Goal: Contribute content

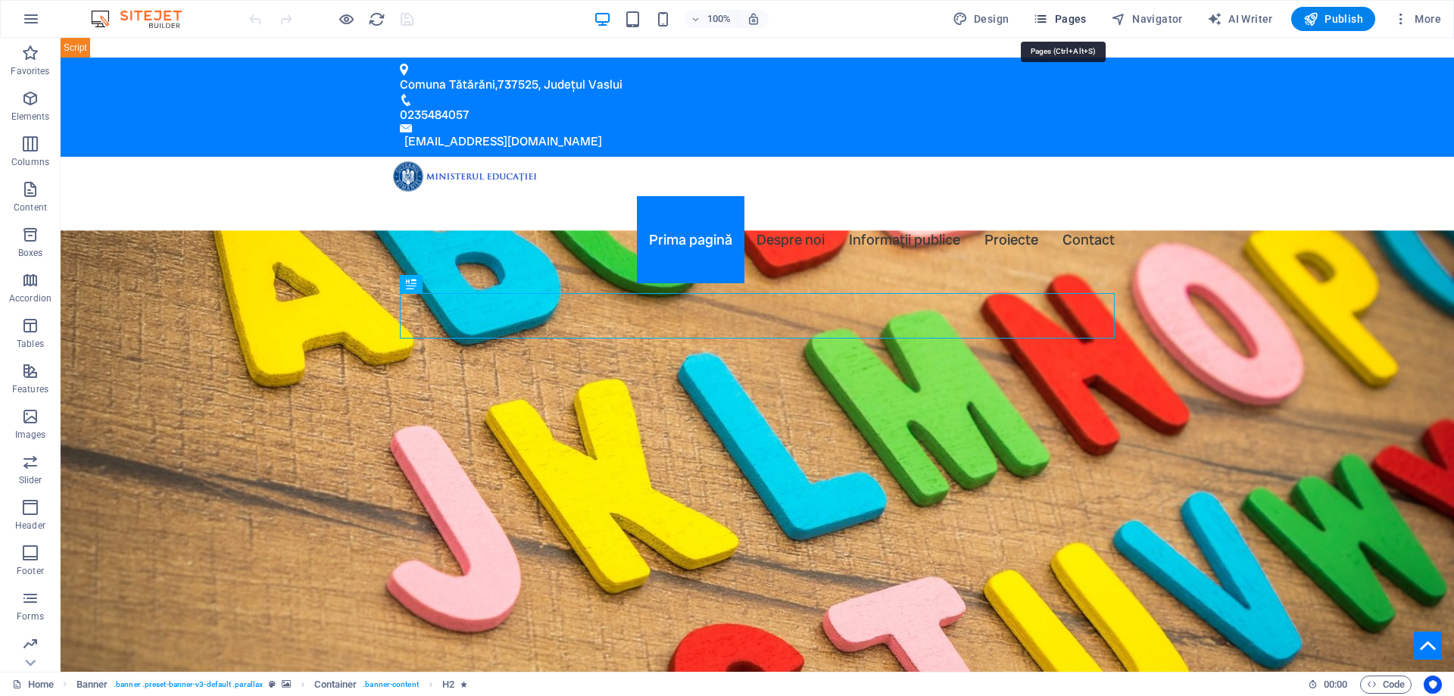
click at [1068, 21] on span "Pages" at bounding box center [1059, 18] width 53 height 15
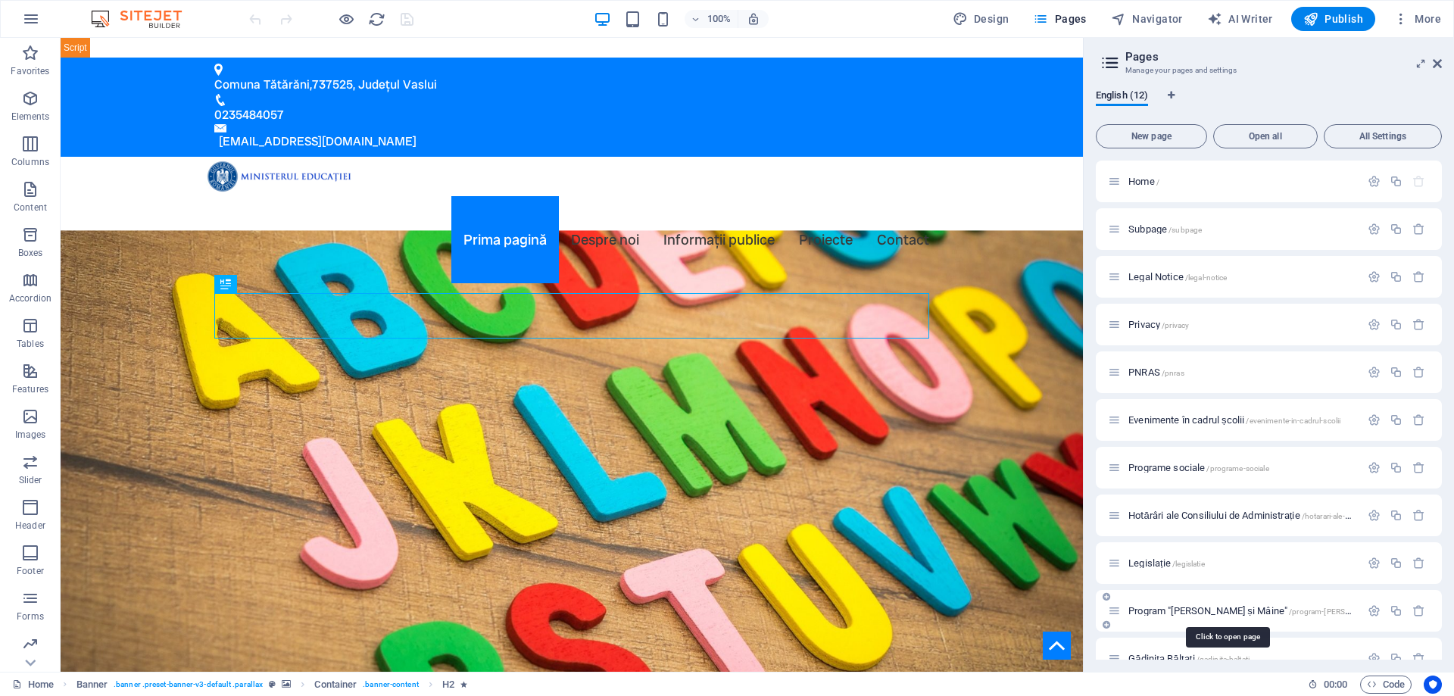
click at [1140, 612] on span "Program "[PERSON_NAME] și Mâine" /program-[PERSON_NAME]-si-[US_STATE]" at bounding box center [1281, 610] width 307 height 11
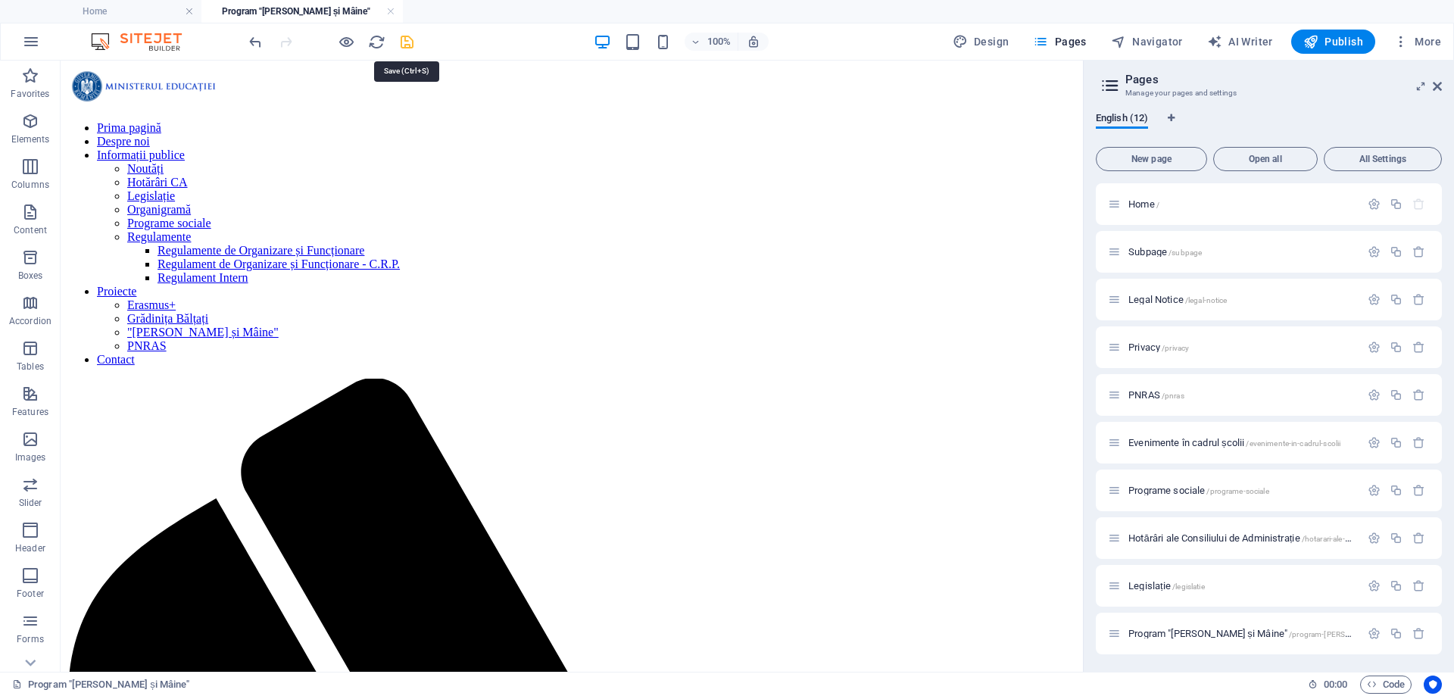
click at [407, 42] on icon "save" at bounding box center [406, 41] width 17 height 17
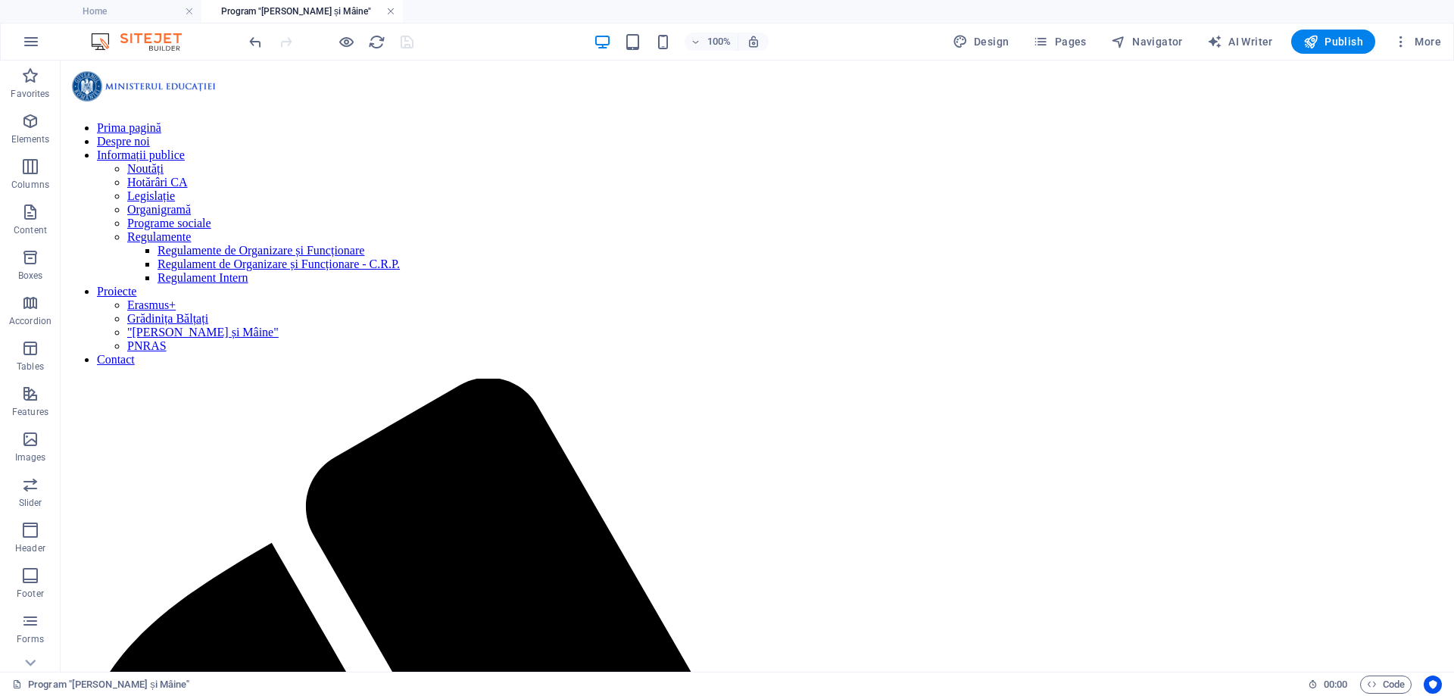
click at [394, 12] on link at bounding box center [390, 12] width 9 height 14
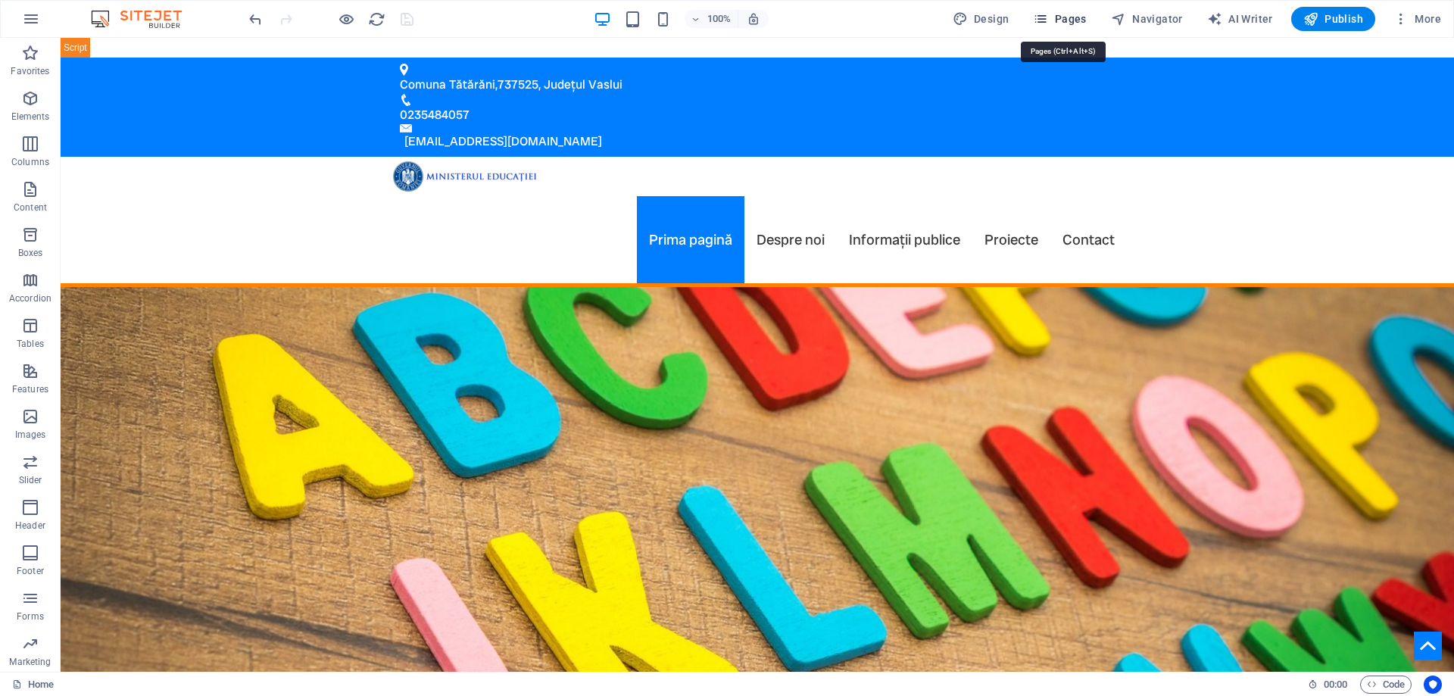
click at [1060, 20] on span "Pages" at bounding box center [1059, 18] width 53 height 15
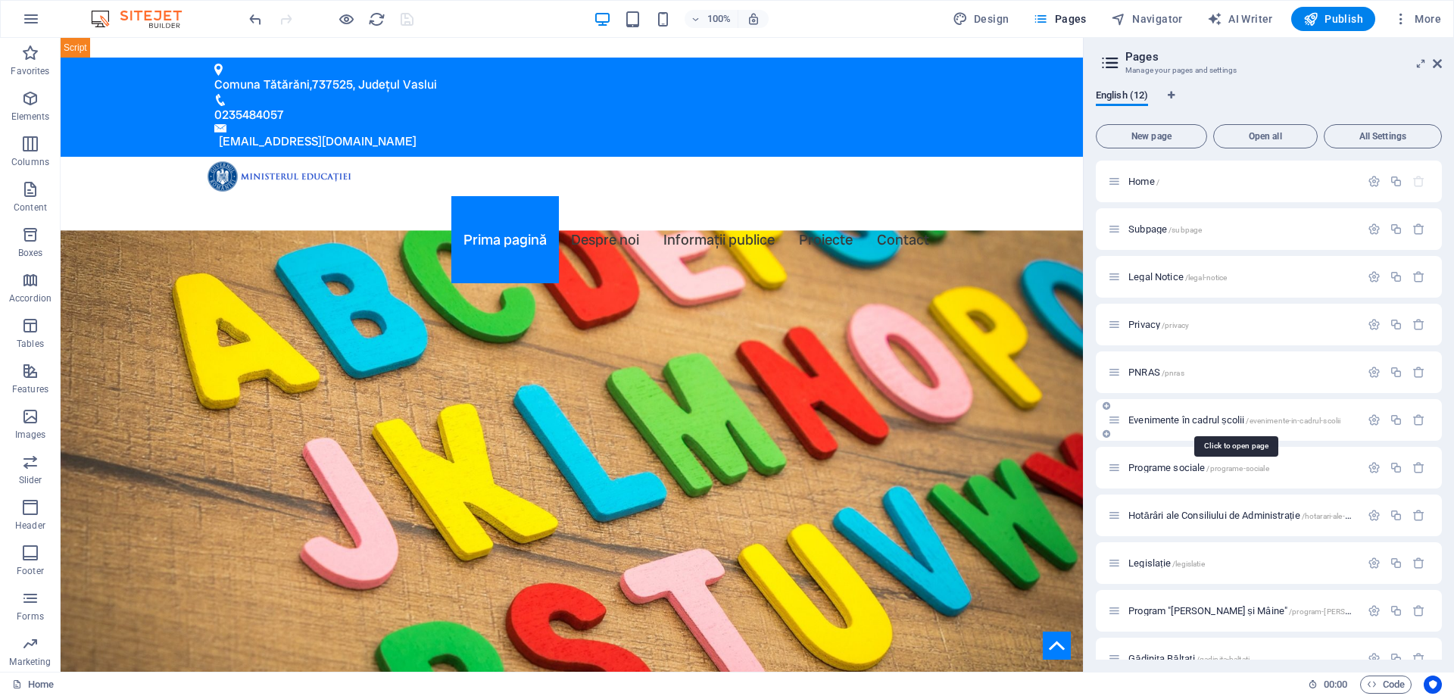
click at [1193, 419] on span "Evenimente în cadrul școlii /evenimente-in-cadrul-scolii" at bounding box center [1234, 419] width 212 height 11
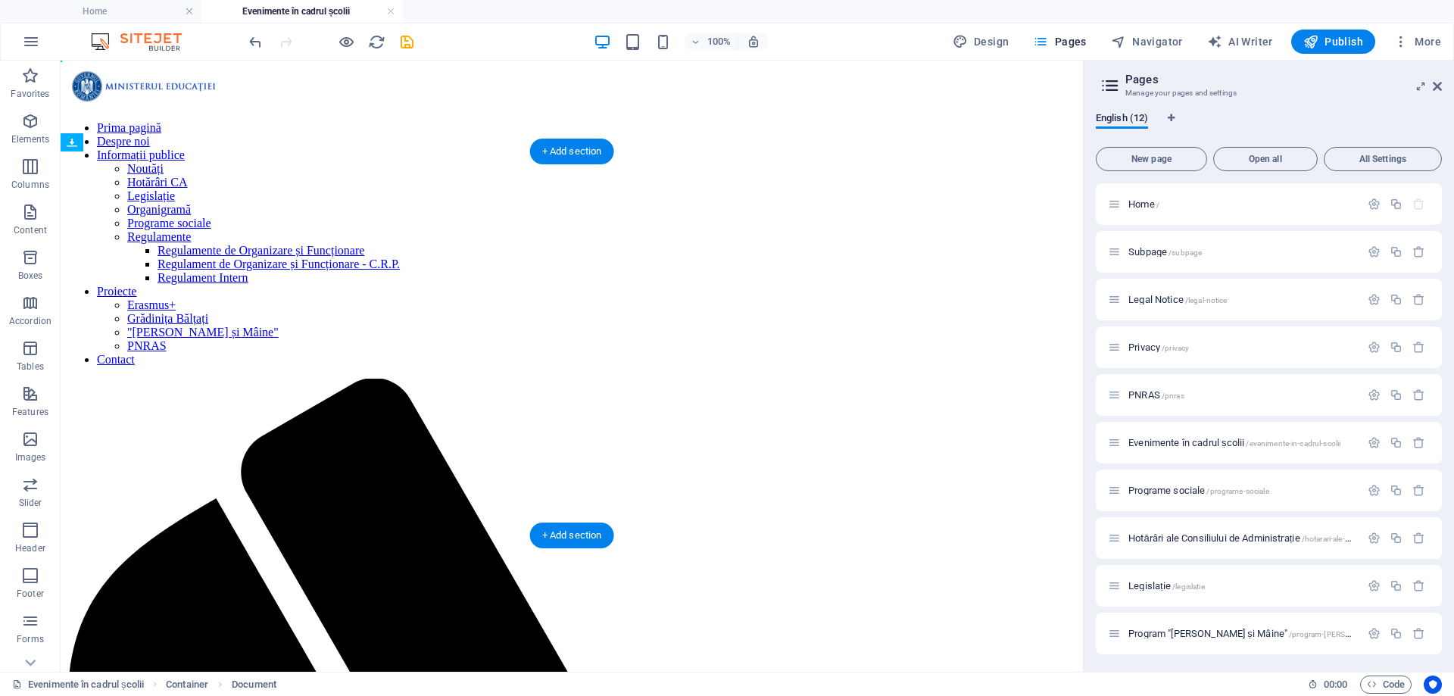
drag, startPoint x: 257, startPoint y: 250, endPoint x: 263, endPoint y: 307, distance: 57.0
drag, startPoint x: 681, startPoint y: 303, endPoint x: 682, endPoint y: 252, distance: 50.8
drag, startPoint x: 694, startPoint y: 325, endPoint x: 692, endPoint y: 269, distance: 56.1
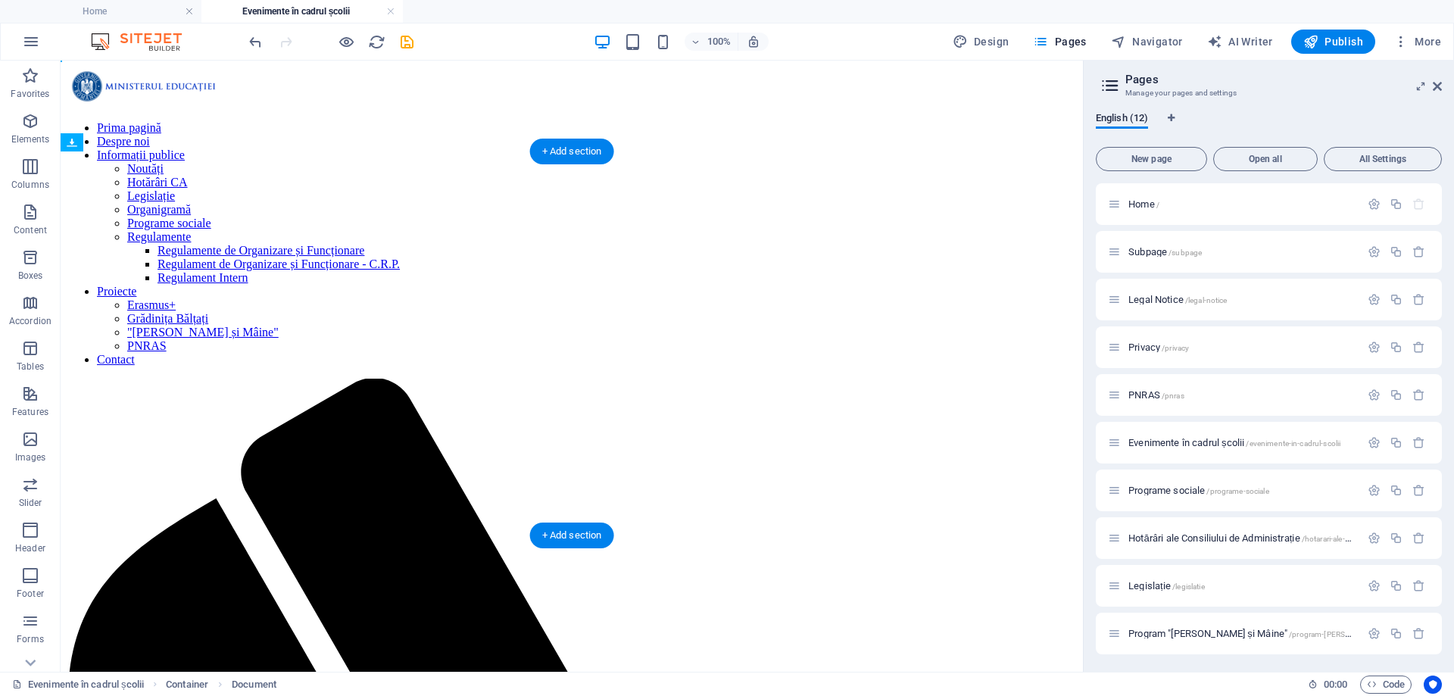
drag, startPoint x: 700, startPoint y: 340, endPoint x: 706, endPoint y: 286, distance: 54.1
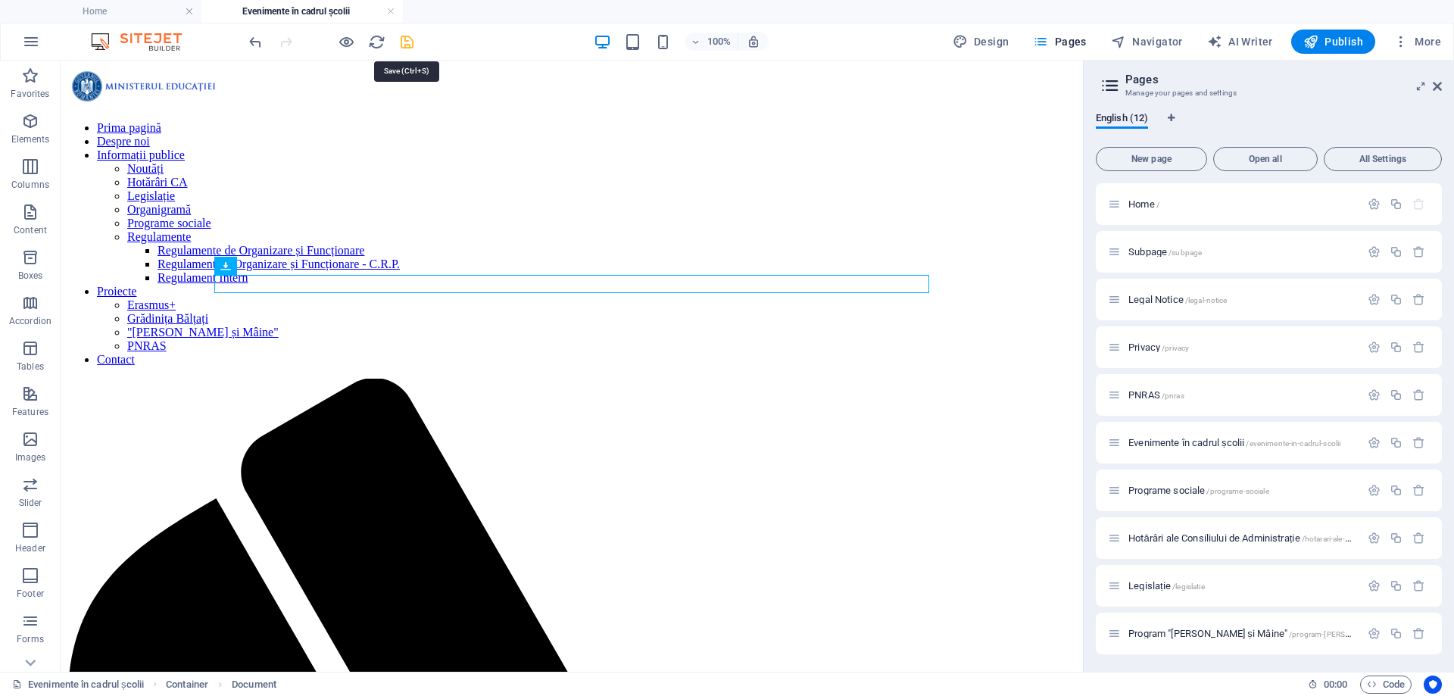
click at [406, 45] on icon "save" at bounding box center [406, 41] width 17 height 17
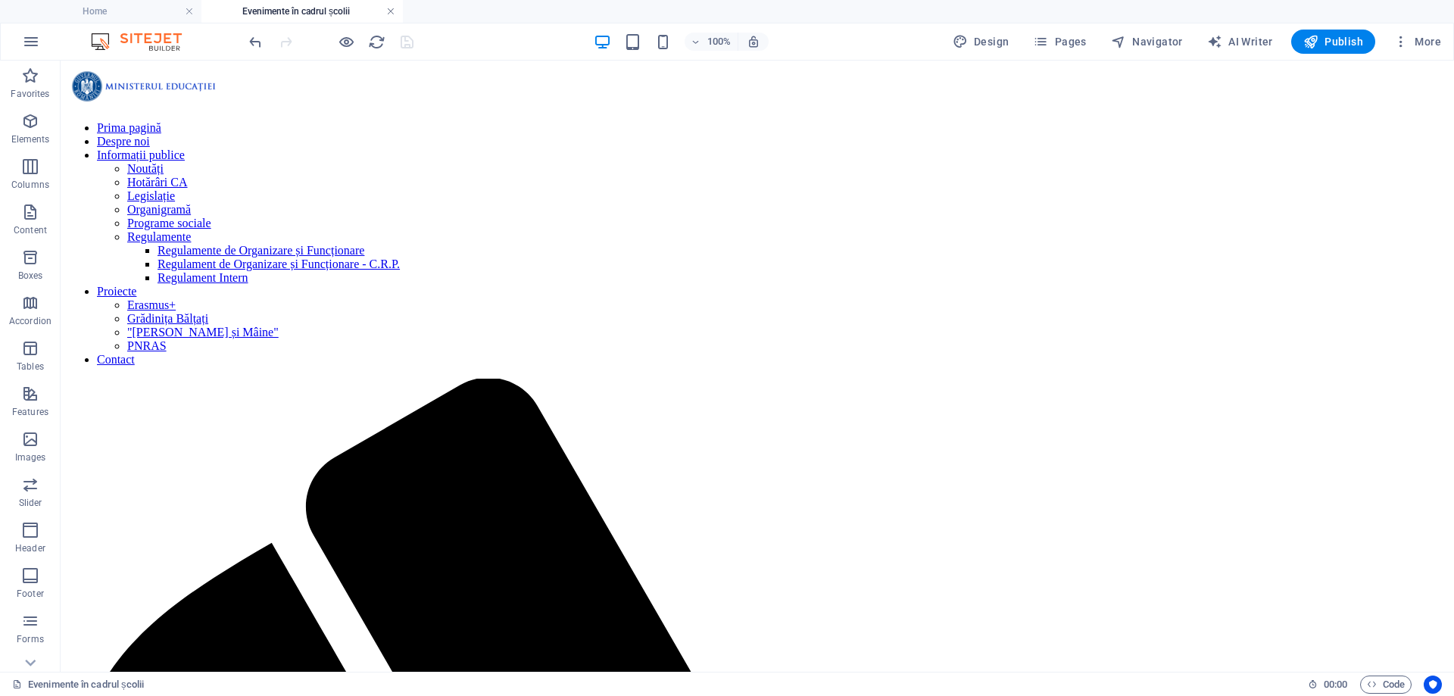
click at [389, 9] on link at bounding box center [390, 12] width 9 height 14
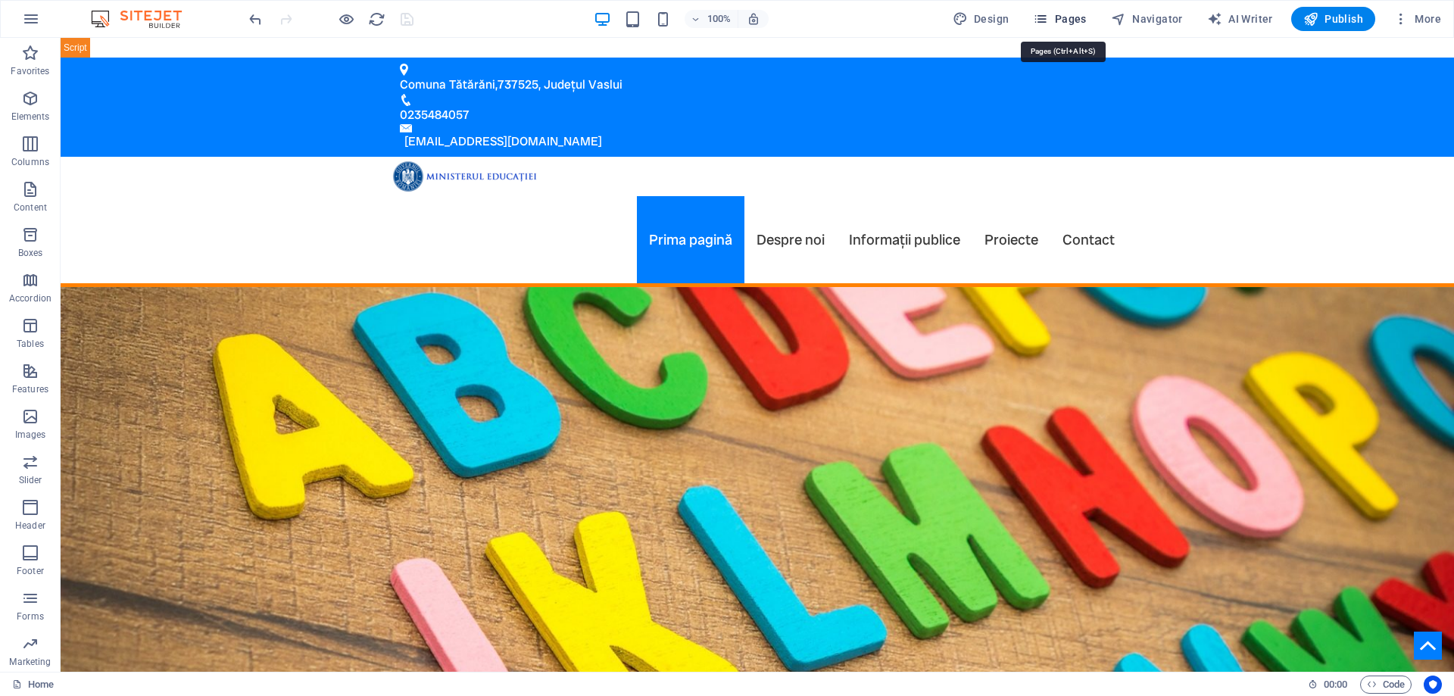
click at [1078, 19] on span "Pages" at bounding box center [1059, 18] width 53 height 15
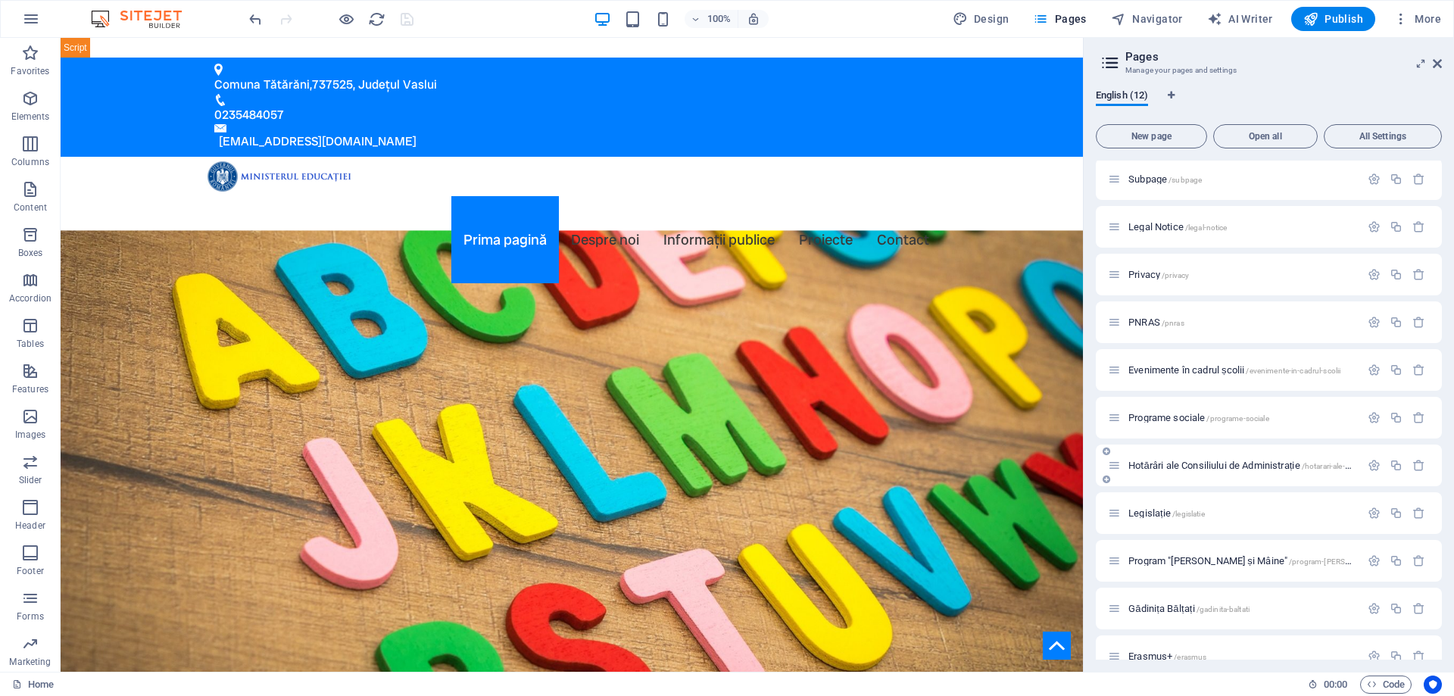
scroll to position [68, 0]
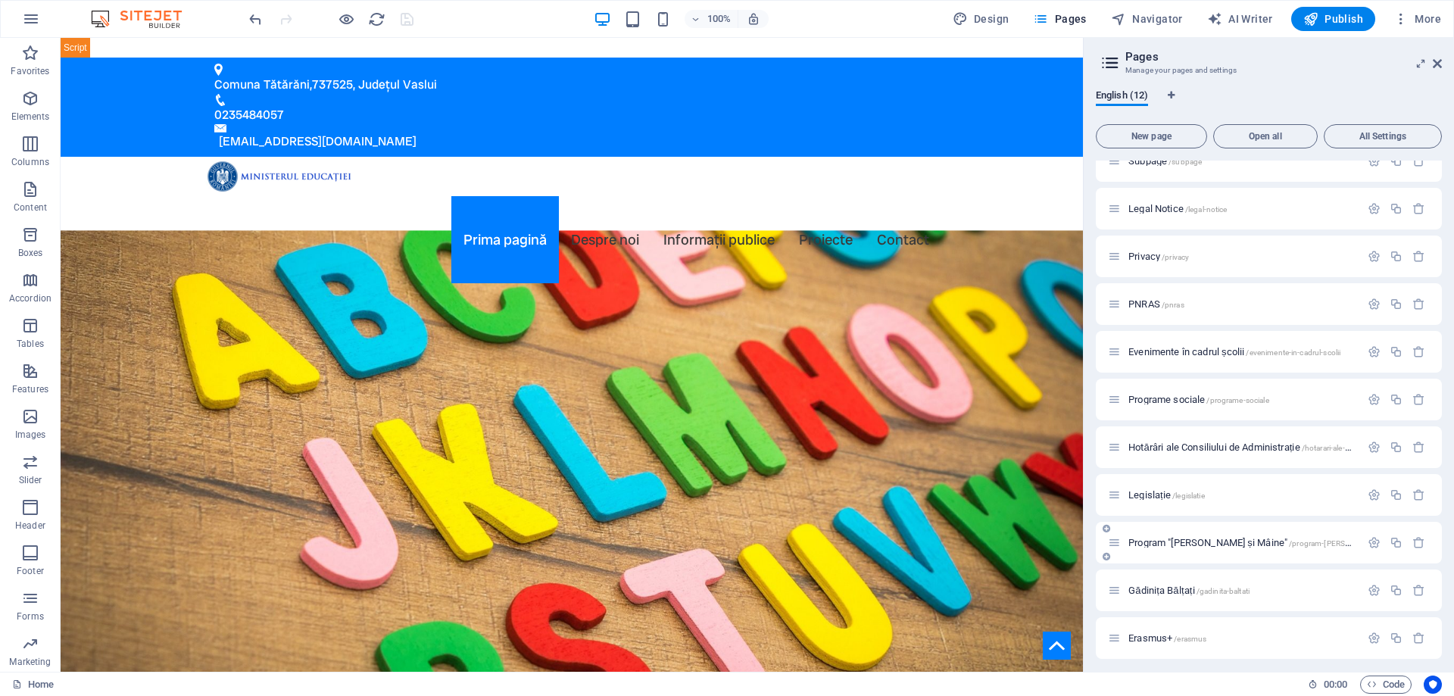
click at [1177, 540] on span "Program "[PERSON_NAME] și Mâine" /program-[PERSON_NAME]-si-[US_STATE]" at bounding box center [1281, 542] width 307 height 11
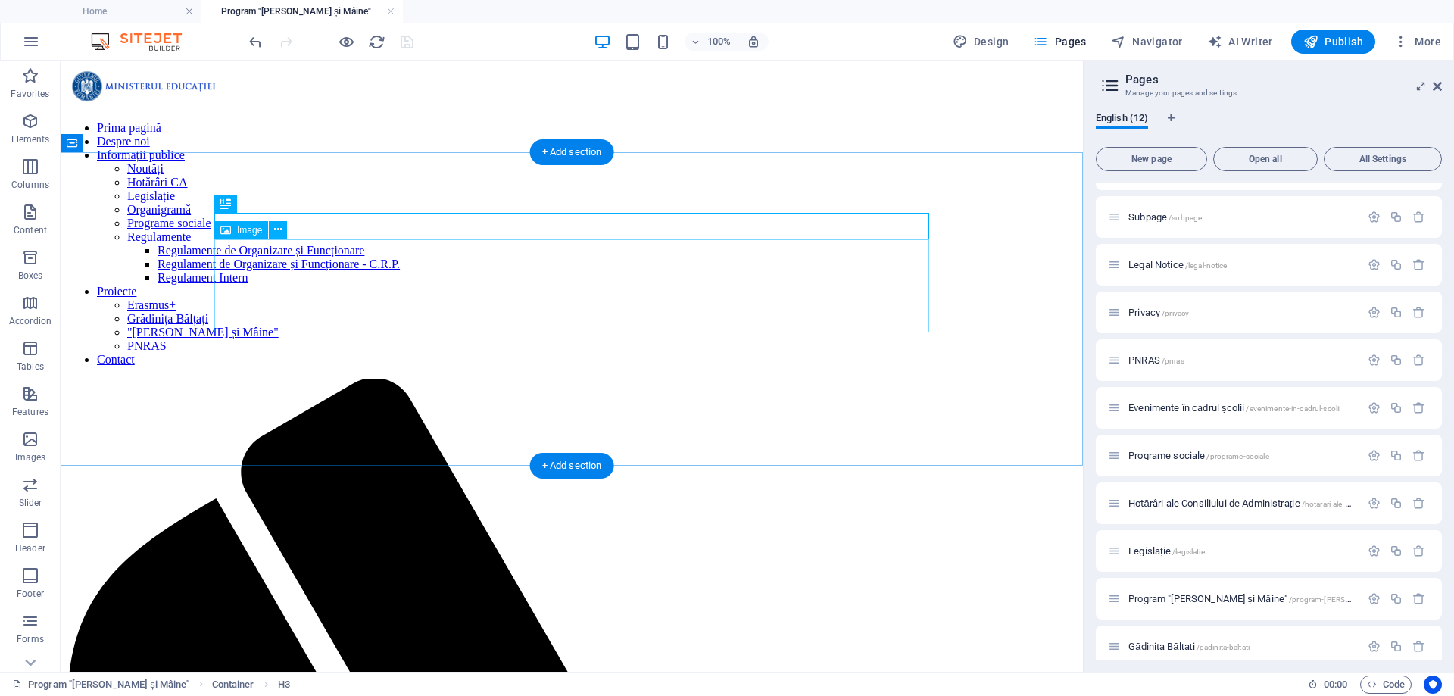
scroll to position [0, 0]
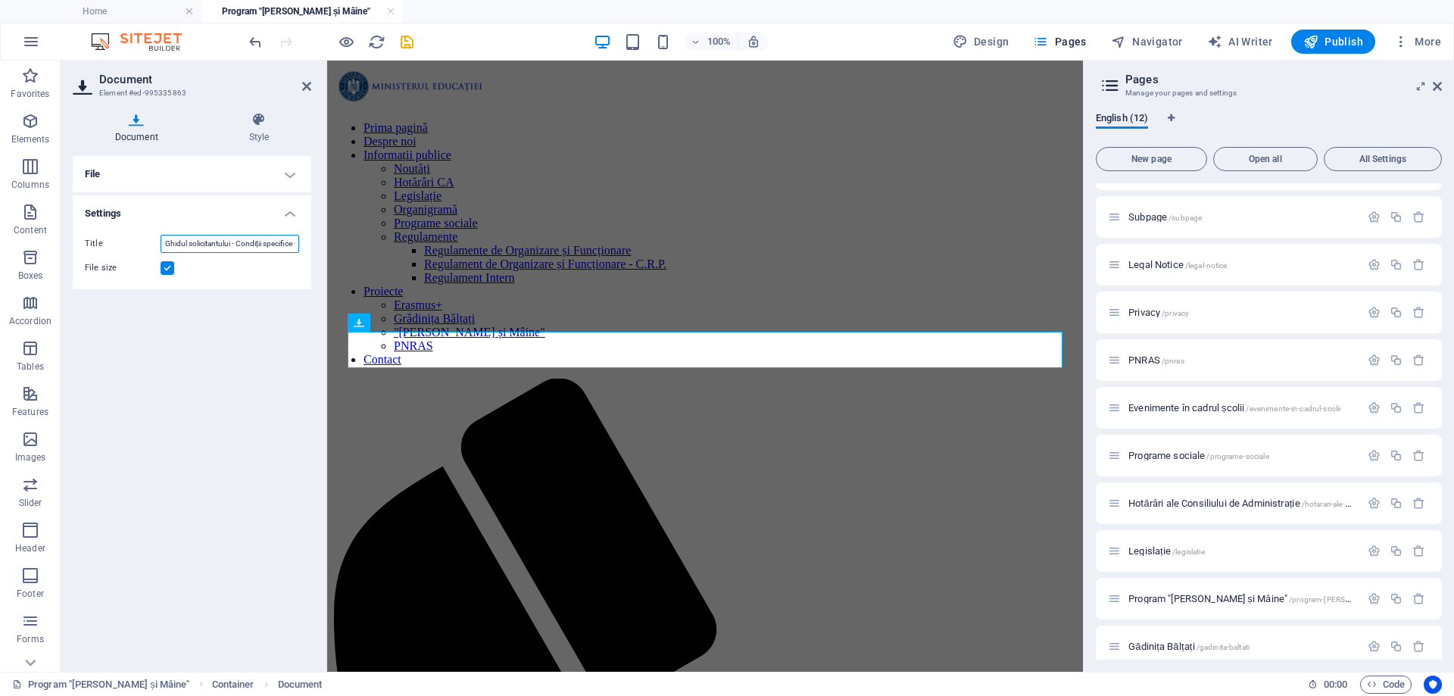
click at [248, 247] on input "Ghidul solicitantului - Condiții specifice - [PERSON_NAME] de tip competitiv, c…" at bounding box center [230, 244] width 139 height 18
type input "Comunicat privind proiectul ”Școală după Școală”, program ”[PERSON_NAME] și Mâi…"
click at [292, 178] on h4 "File" at bounding box center [192, 174] width 239 height 36
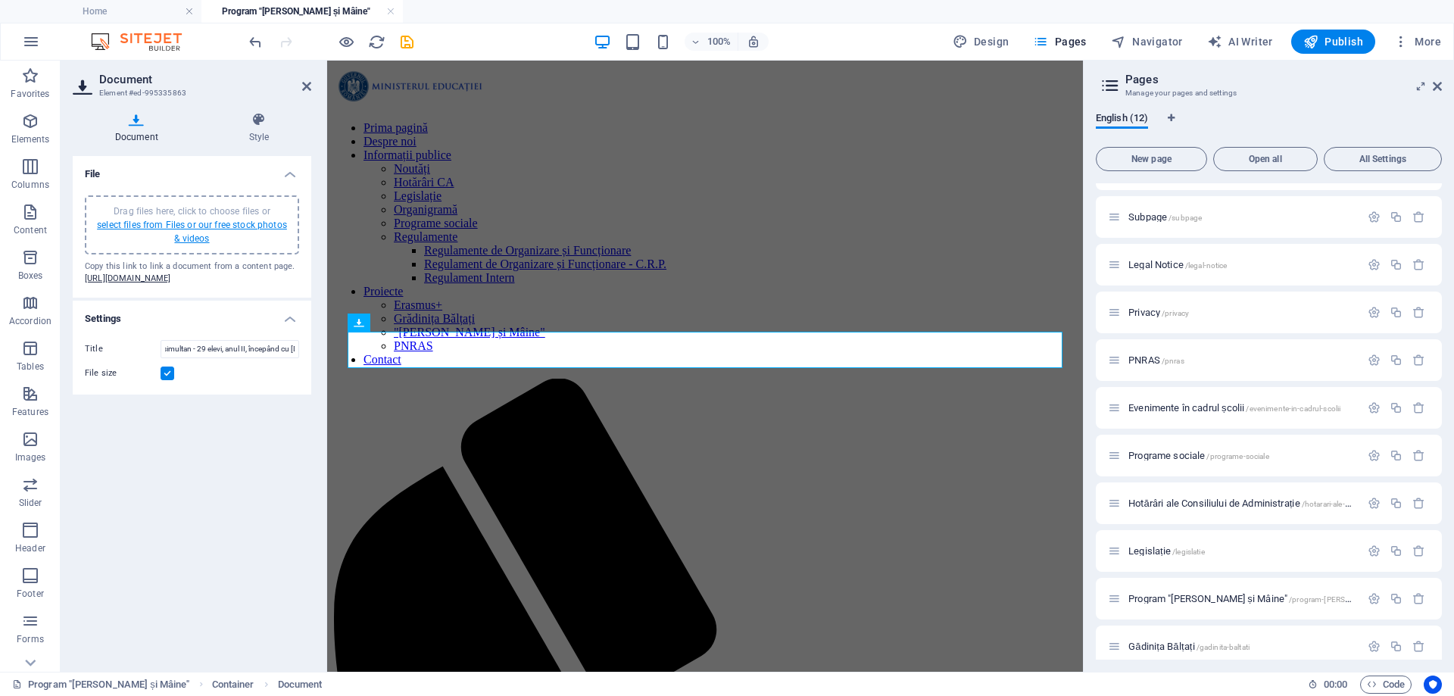
click at [214, 229] on link "select files from Files or our free stock photos & videos" at bounding box center [192, 232] width 190 height 24
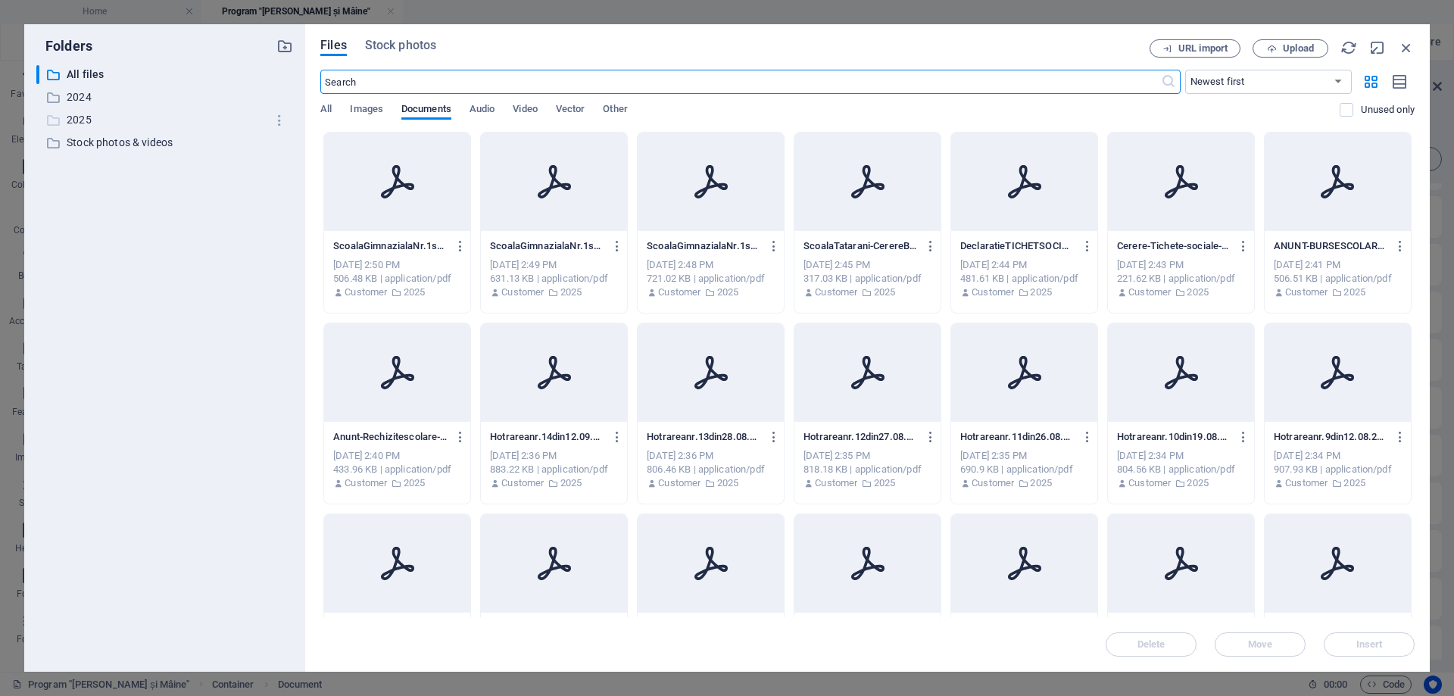
click at [78, 114] on p "2025" at bounding box center [166, 119] width 198 height 17
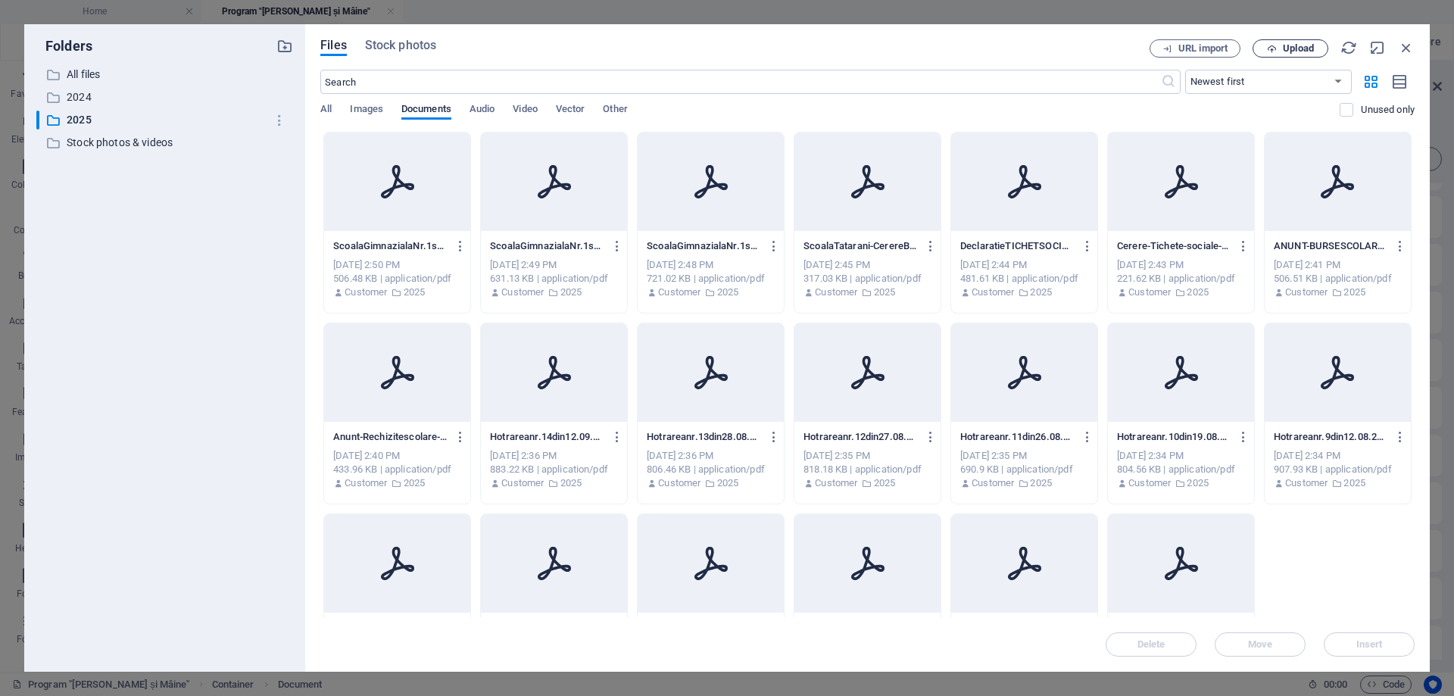
click at [1304, 47] on span "Upload" at bounding box center [1298, 48] width 31 height 9
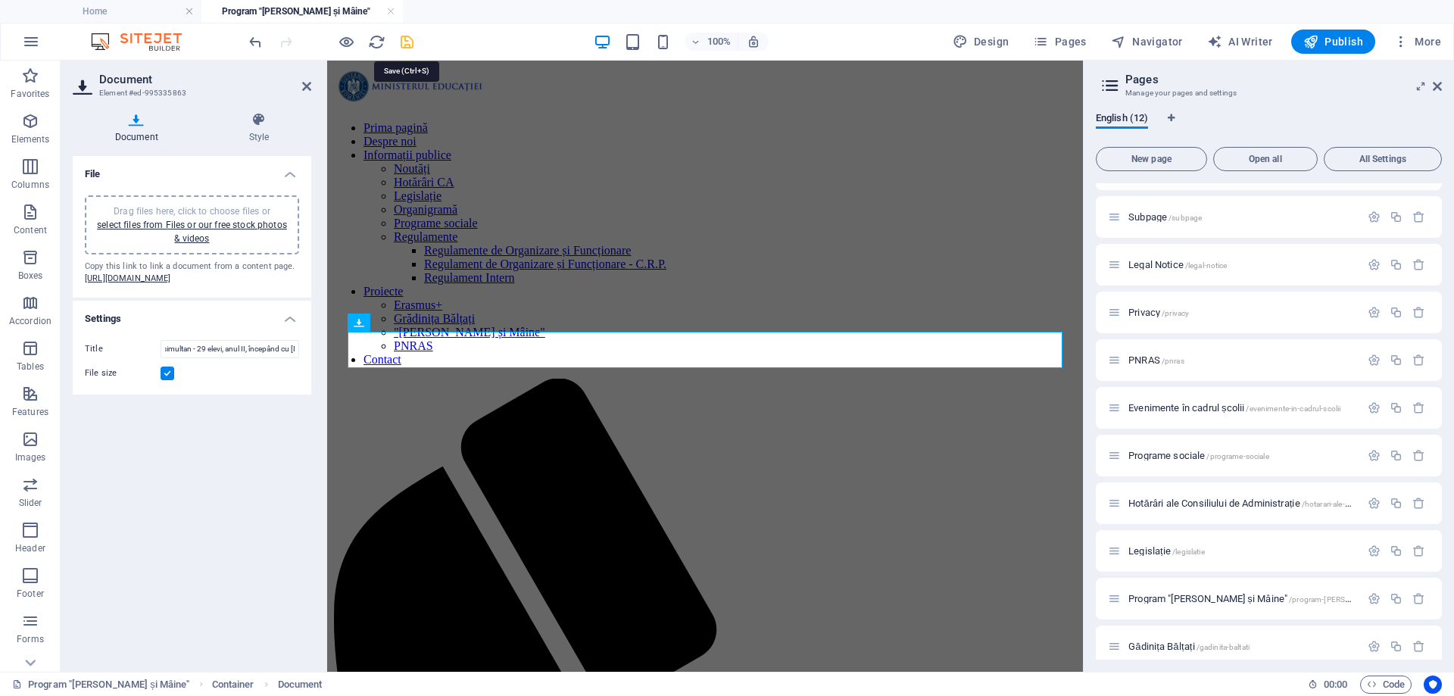
click at [405, 39] on icon "save" at bounding box center [406, 41] width 17 height 17
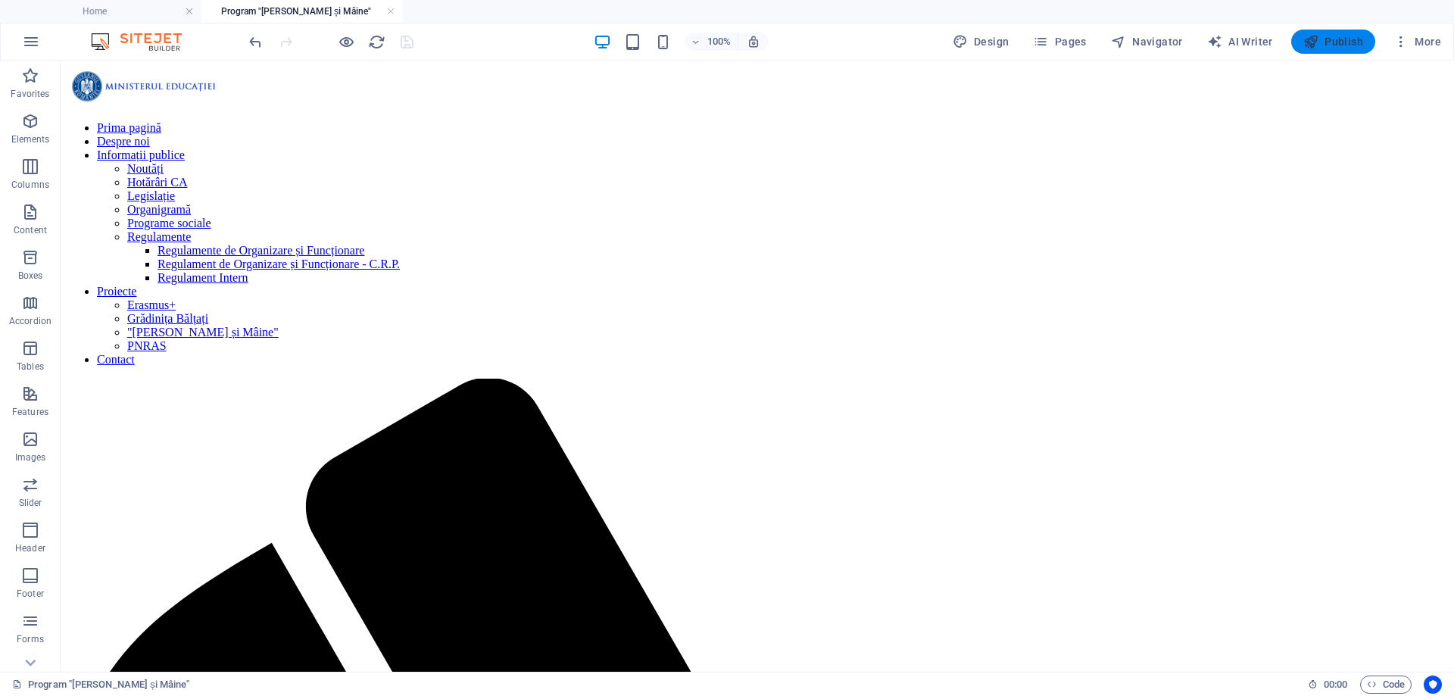
click at [1336, 36] on span "Publish" at bounding box center [1333, 41] width 60 height 15
